Goal: Navigation & Orientation: Find specific page/section

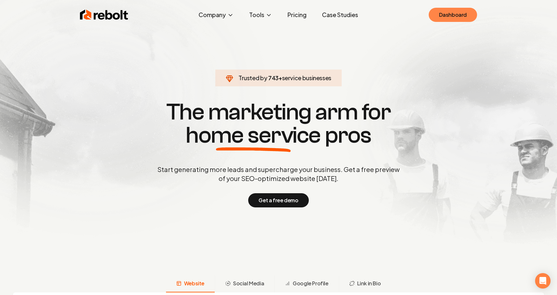
click at [450, 15] on link "Dashboard" at bounding box center [453, 15] width 48 height 14
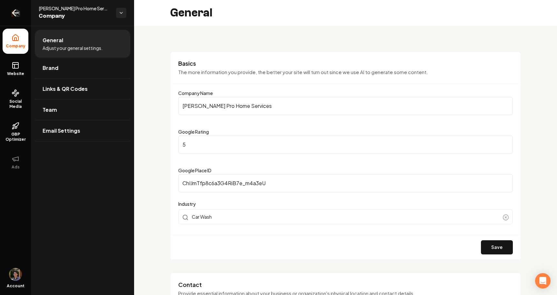
click at [10, 17] on link "Return to dashboard" at bounding box center [15, 13] width 31 height 26
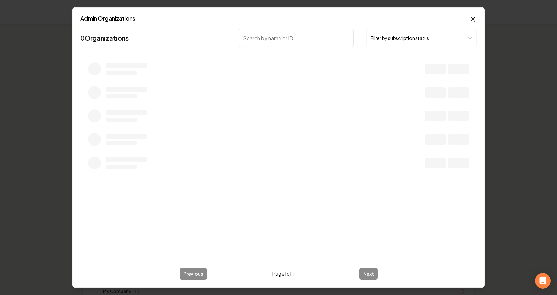
click at [268, 39] on input "search" at bounding box center [296, 38] width 115 height 18
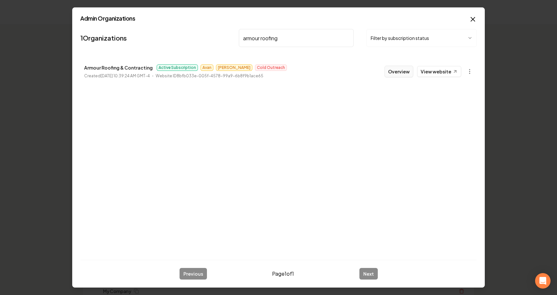
type input "armour roofing"
click at [393, 73] on button "Overview" at bounding box center [398, 72] width 29 height 12
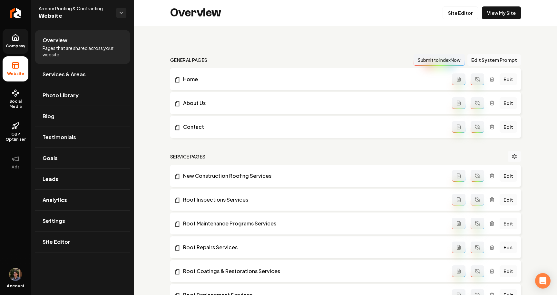
click at [20, 45] on span "Company" at bounding box center [15, 46] width 25 height 5
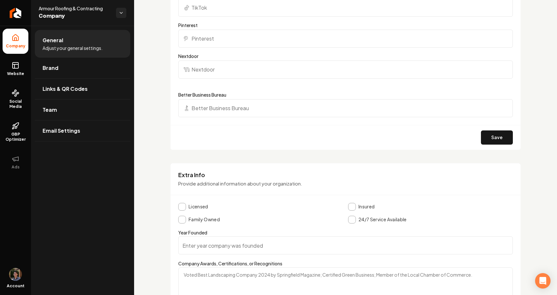
scroll to position [964, 0]
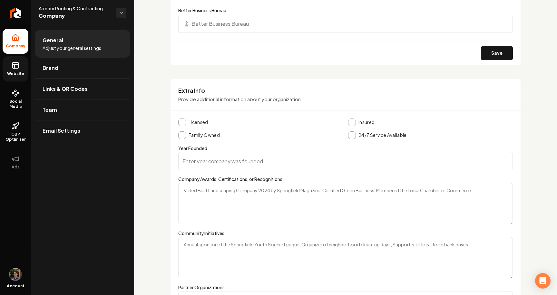
click at [17, 71] on span "Website" at bounding box center [16, 73] width 22 height 5
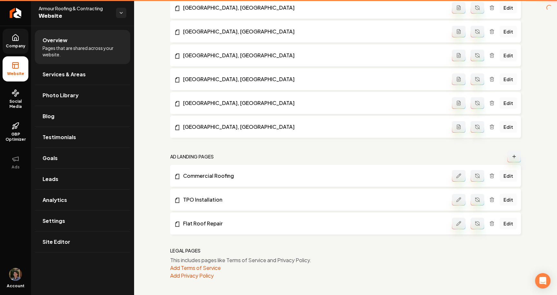
scroll to position [790, 0]
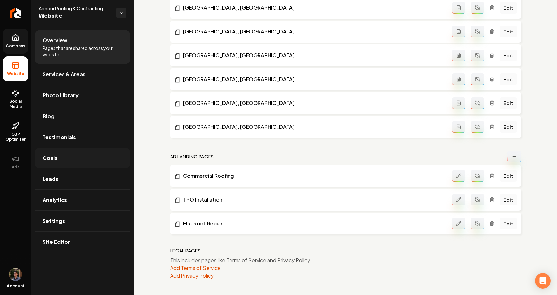
click at [75, 161] on link "Goals" at bounding box center [82, 158] width 95 height 21
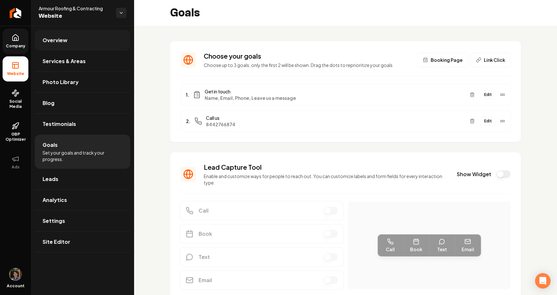
click at [54, 36] on span "Overview" at bounding box center [55, 40] width 25 height 8
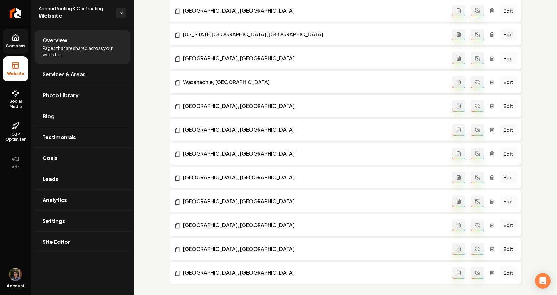
scroll to position [790, 0]
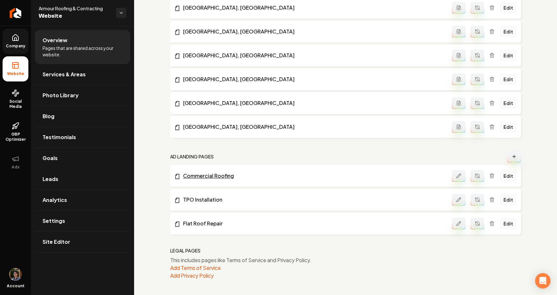
click at [206, 174] on link "Commercial Roofing" at bounding box center [313, 176] width 278 height 8
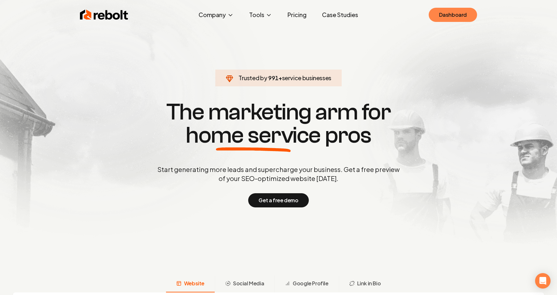
click at [441, 10] on link "Dashboard" at bounding box center [453, 15] width 48 height 14
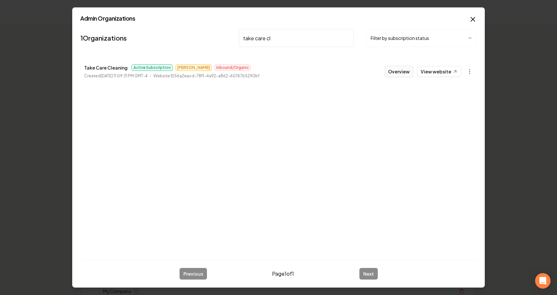
type input "take care cl"
click at [401, 71] on button "Overview" at bounding box center [398, 72] width 29 height 12
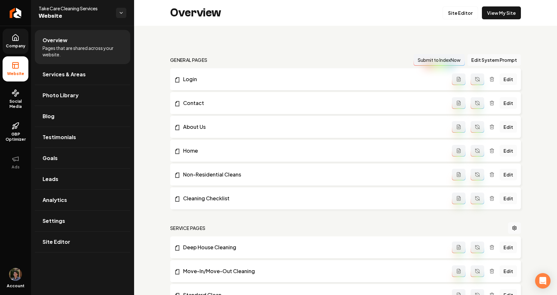
click at [17, 44] on span "Company" at bounding box center [15, 46] width 25 height 5
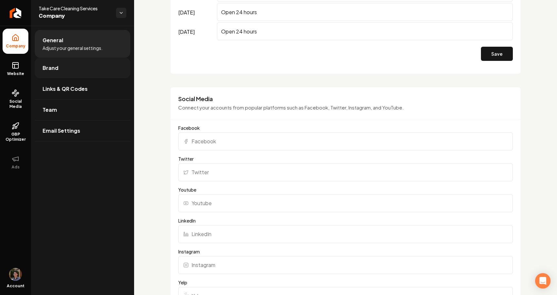
click at [73, 72] on link "Brand" at bounding box center [82, 68] width 95 height 21
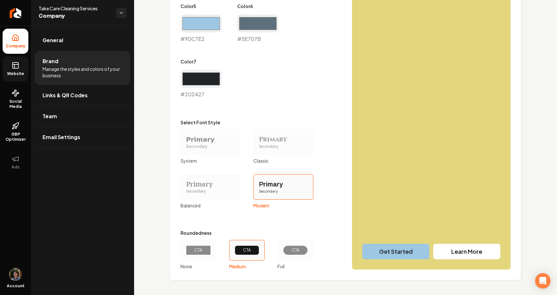
click at [16, 69] on icon at bounding box center [16, 66] width 8 height 8
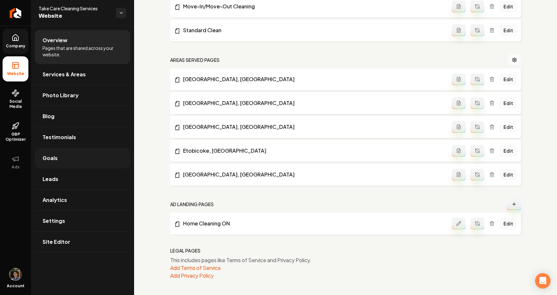
click at [77, 160] on link "Goals" at bounding box center [82, 158] width 95 height 21
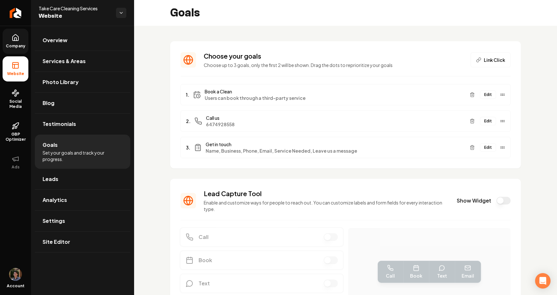
click at [18, 36] on icon at bounding box center [16, 38] width 8 height 8
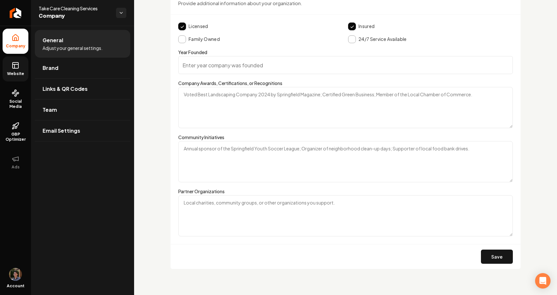
click at [8, 66] on link "Website" at bounding box center [16, 68] width 26 height 25
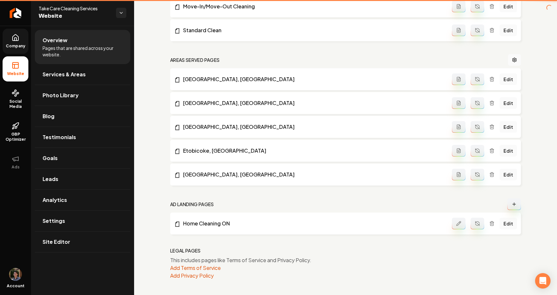
scroll to position [265, 0]
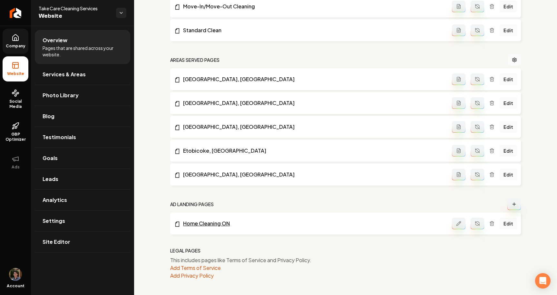
click at [204, 226] on link "Home Cleaning ON" at bounding box center [313, 224] width 278 height 8
